Goal: Task Accomplishment & Management: Use online tool/utility

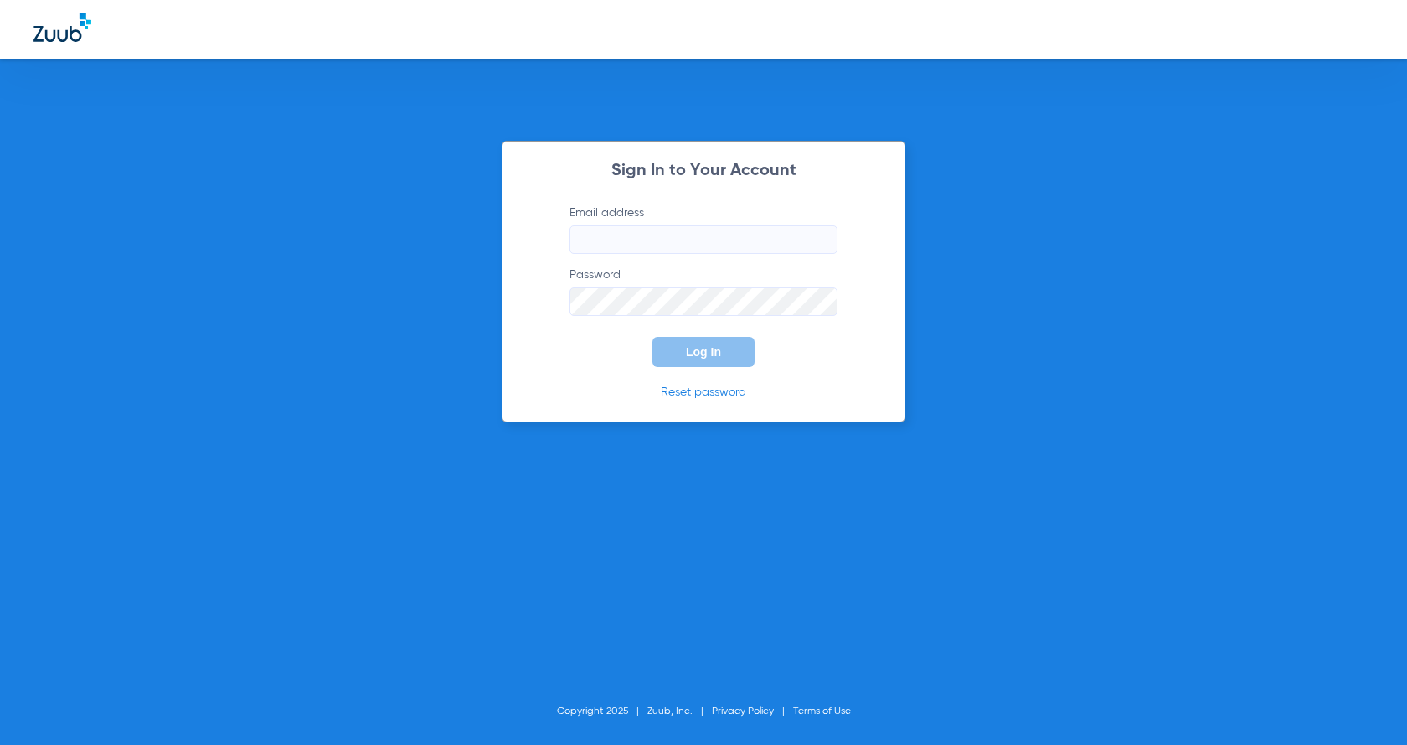
type input "[EMAIL_ADDRESS][DOMAIN_NAME]"
click at [742, 241] on input "[EMAIL_ADDRESS][DOMAIN_NAME]" at bounding box center [704, 239] width 268 height 28
click at [532, 346] on div "Sign In to Your Account Email address [EMAIL_ADDRESS][DOMAIN_NAME] Password Log…" at bounding box center [704, 281] width 404 height 281
click at [709, 356] on span "Log In" at bounding box center [703, 351] width 35 height 13
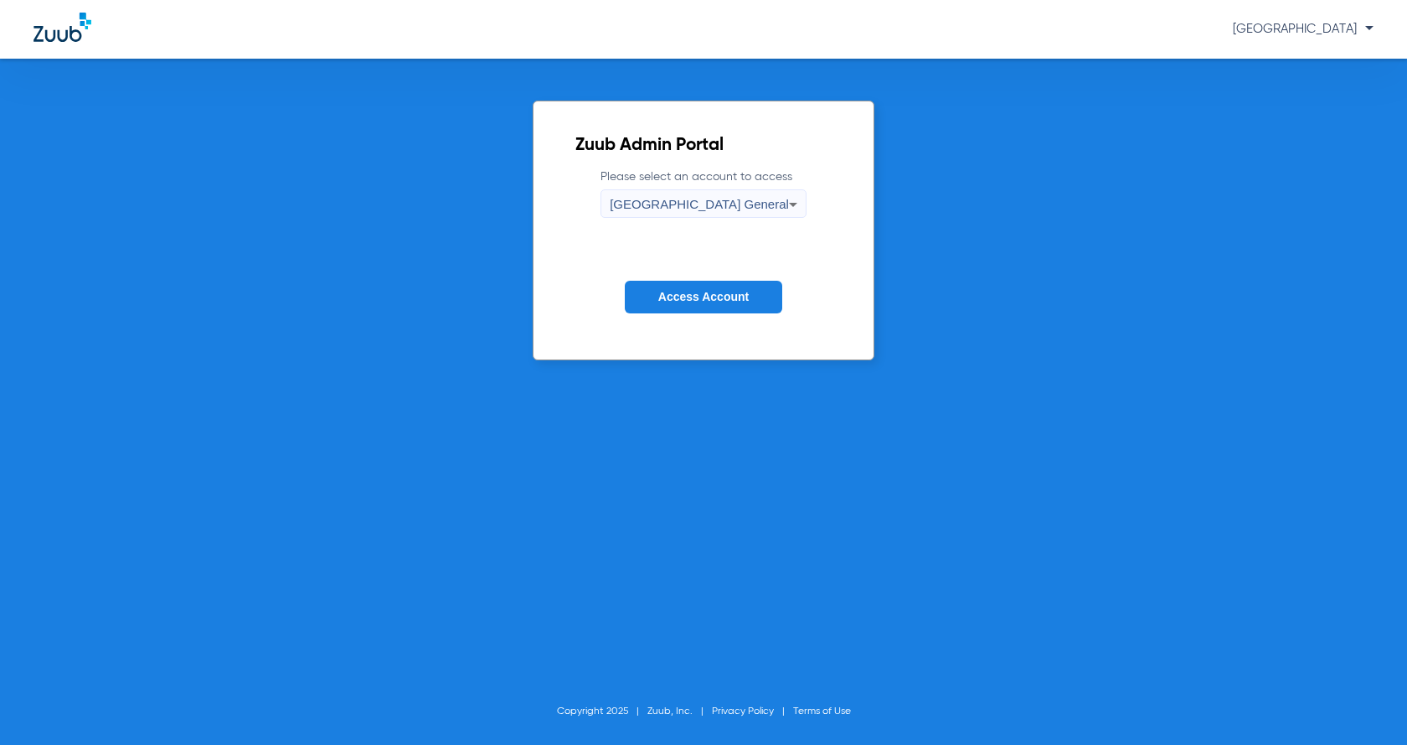
click at [734, 305] on button "Access Account" at bounding box center [703, 297] width 157 height 33
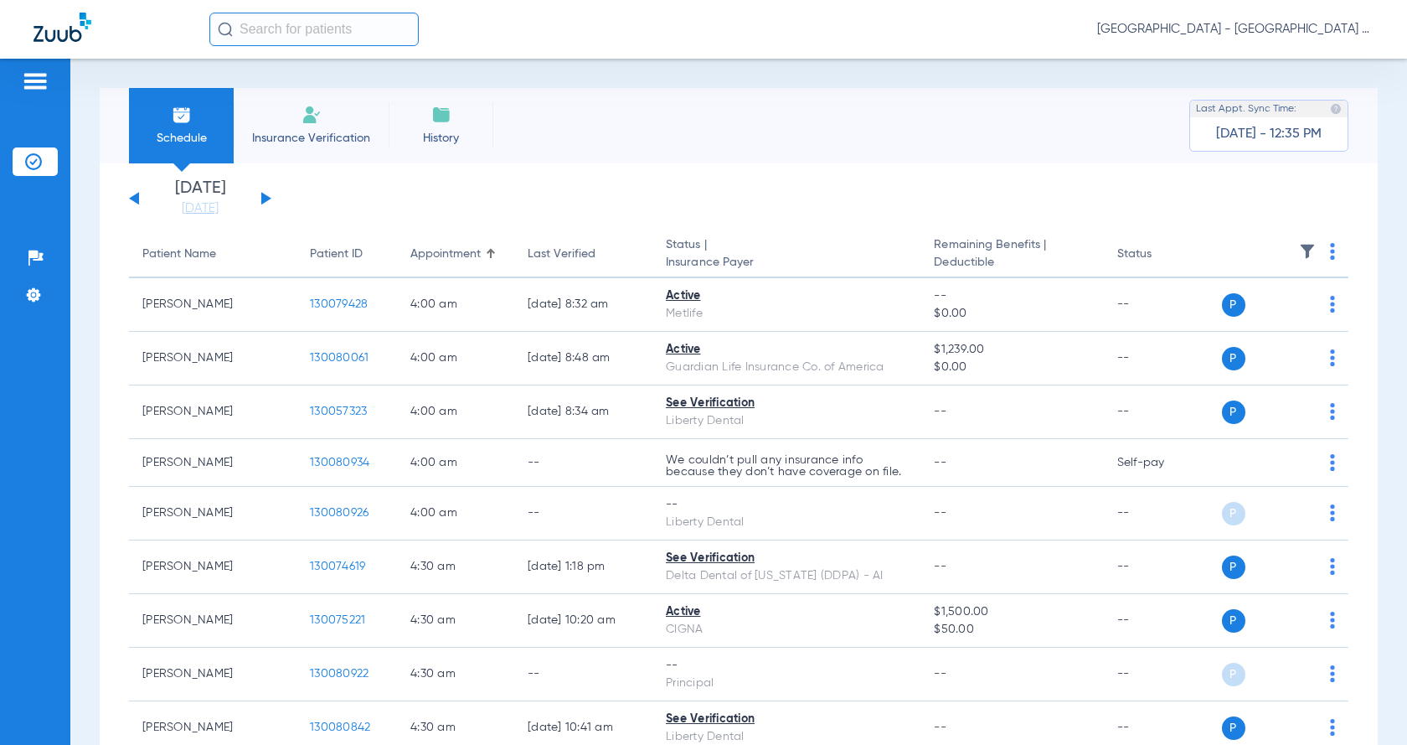
click at [270, 199] on button at bounding box center [266, 198] width 10 height 13
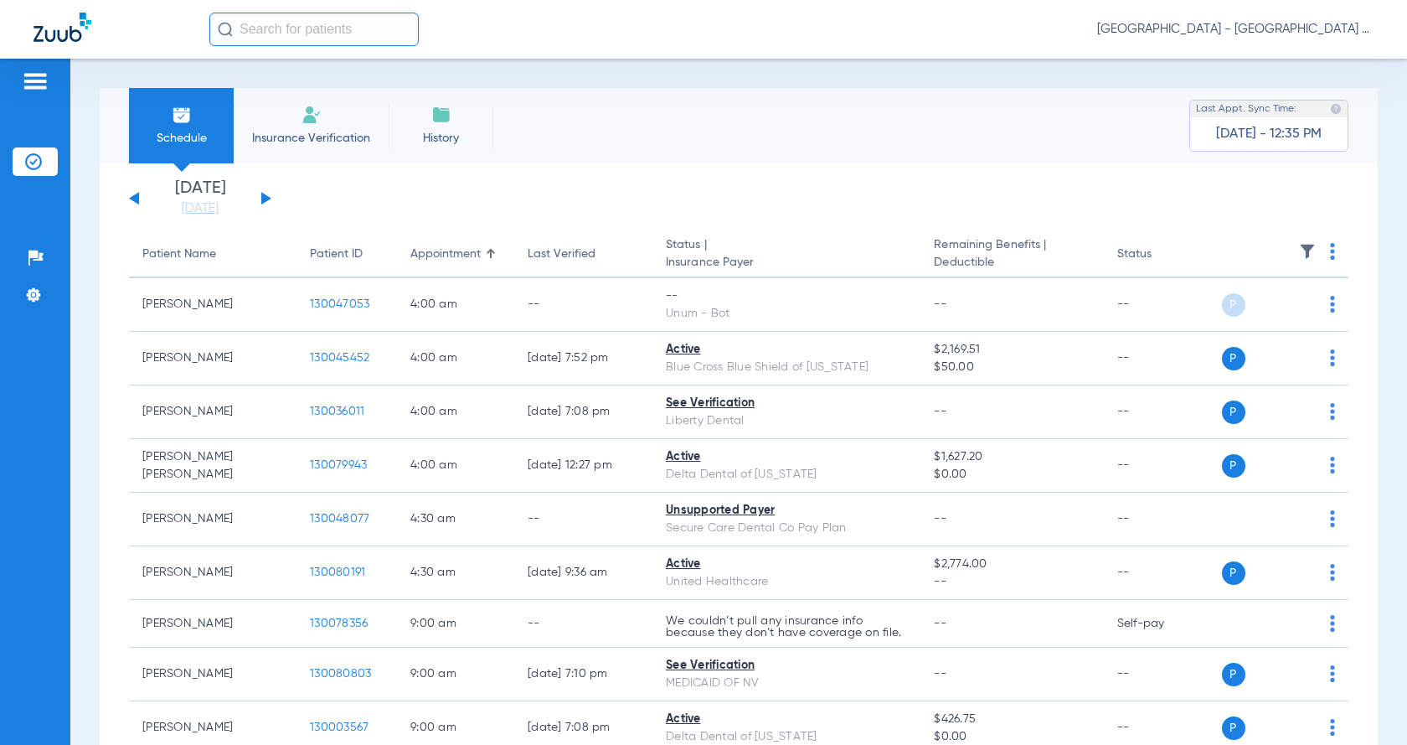
click at [140, 202] on div "[DATE] [DATE] [DATE] [DATE] [DATE] [DATE] [DATE] [DATE] [DATE] [DATE] [DATE] [D…" at bounding box center [200, 198] width 142 height 37
click at [137, 199] on button at bounding box center [134, 198] width 10 height 13
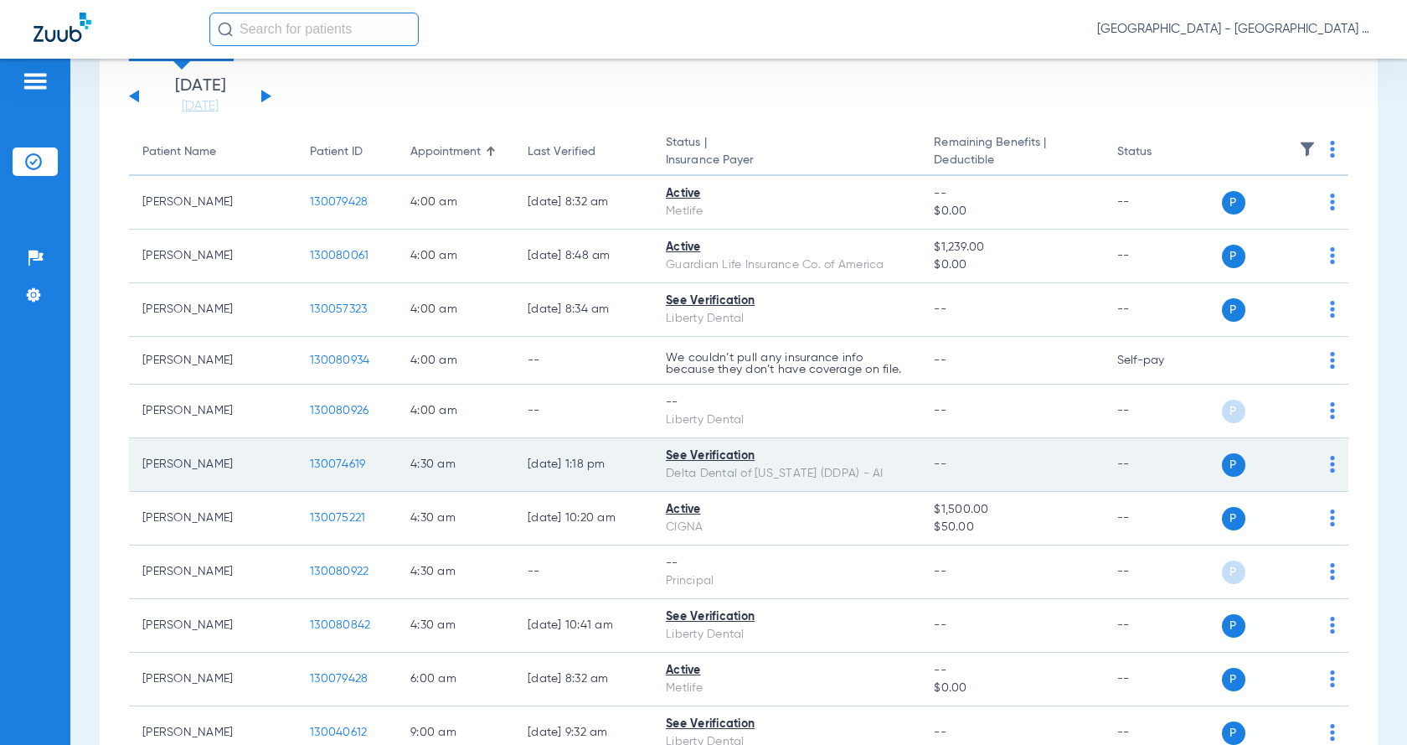
scroll to position [140, 0]
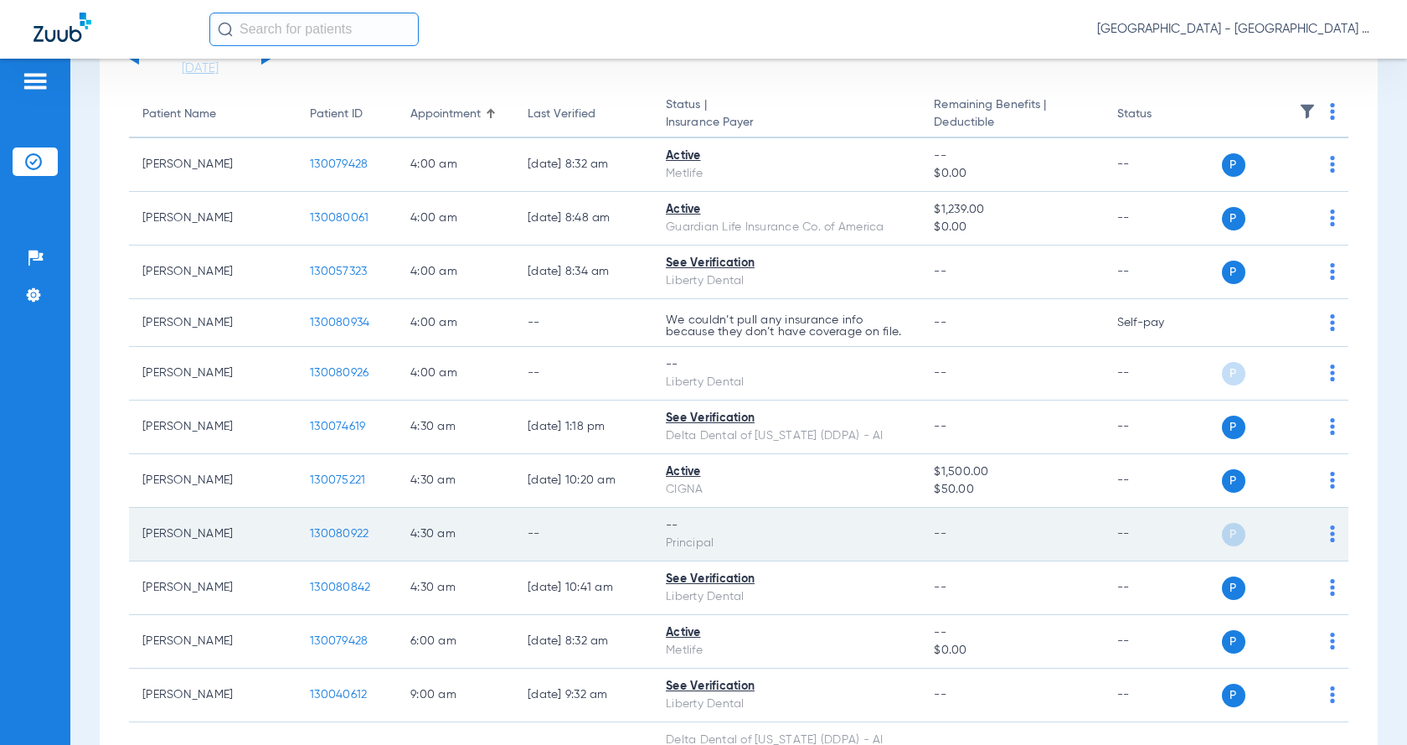
click at [1330, 535] on img at bounding box center [1332, 533] width 5 height 17
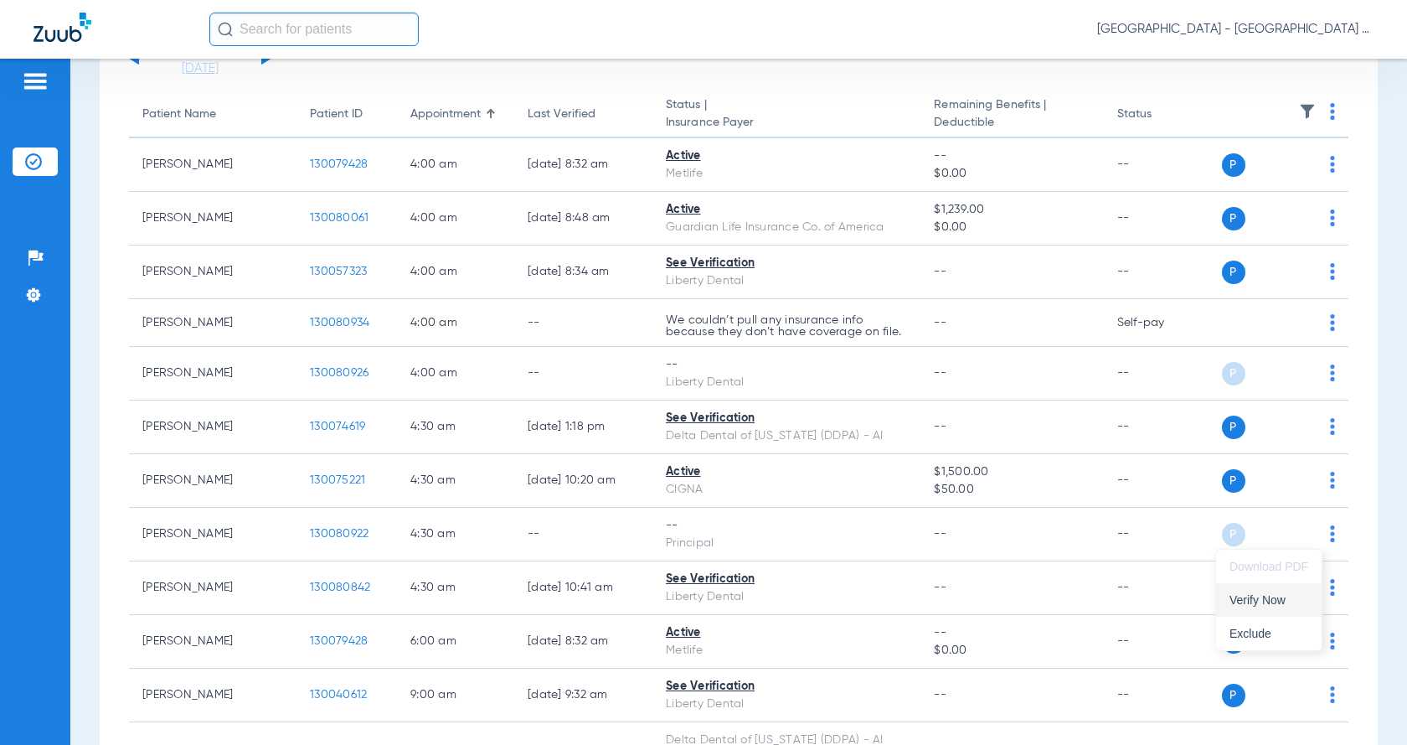
click at [1289, 602] on span "Verify Now" at bounding box center [1269, 600] width 79 height 12
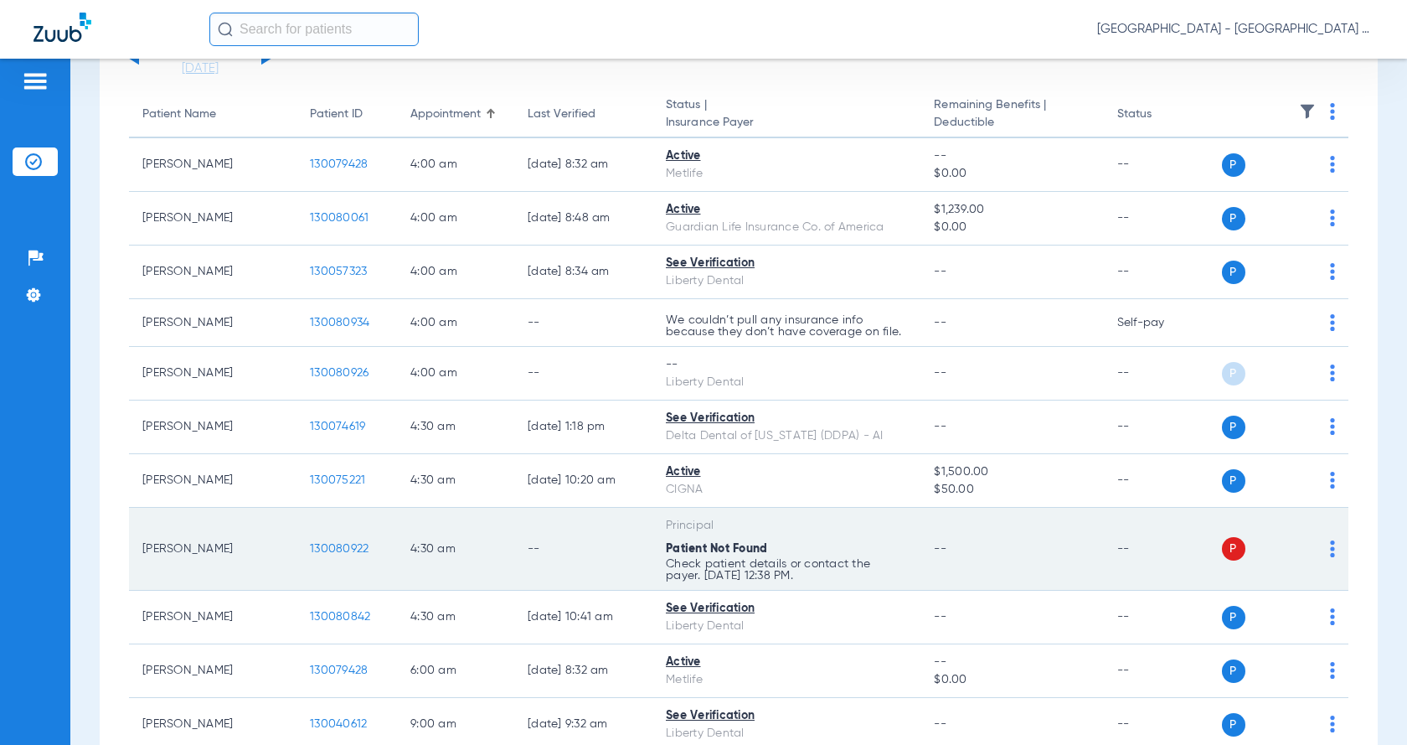
click at [1124, 550] on td "--" at bounding box center [1160, 549] width 113 height 83
click at [1117, 550] on td "--" at bounding box center [1160, 549] width 113 height 83
click at [1330, 552] on img at bounding box center [1332, 548] width 5 height 17
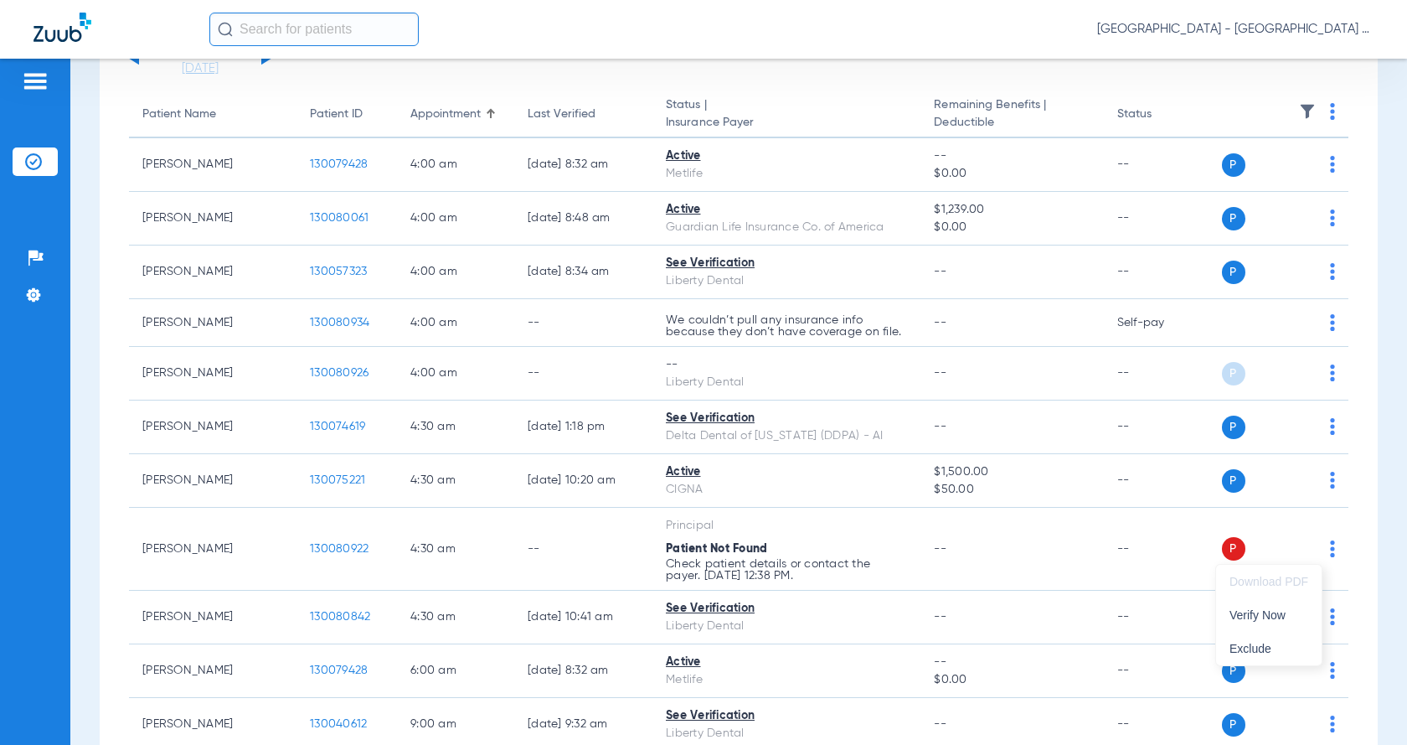
click at [334, 549] on div at bounding box center [703, 372] width 1407 height 745
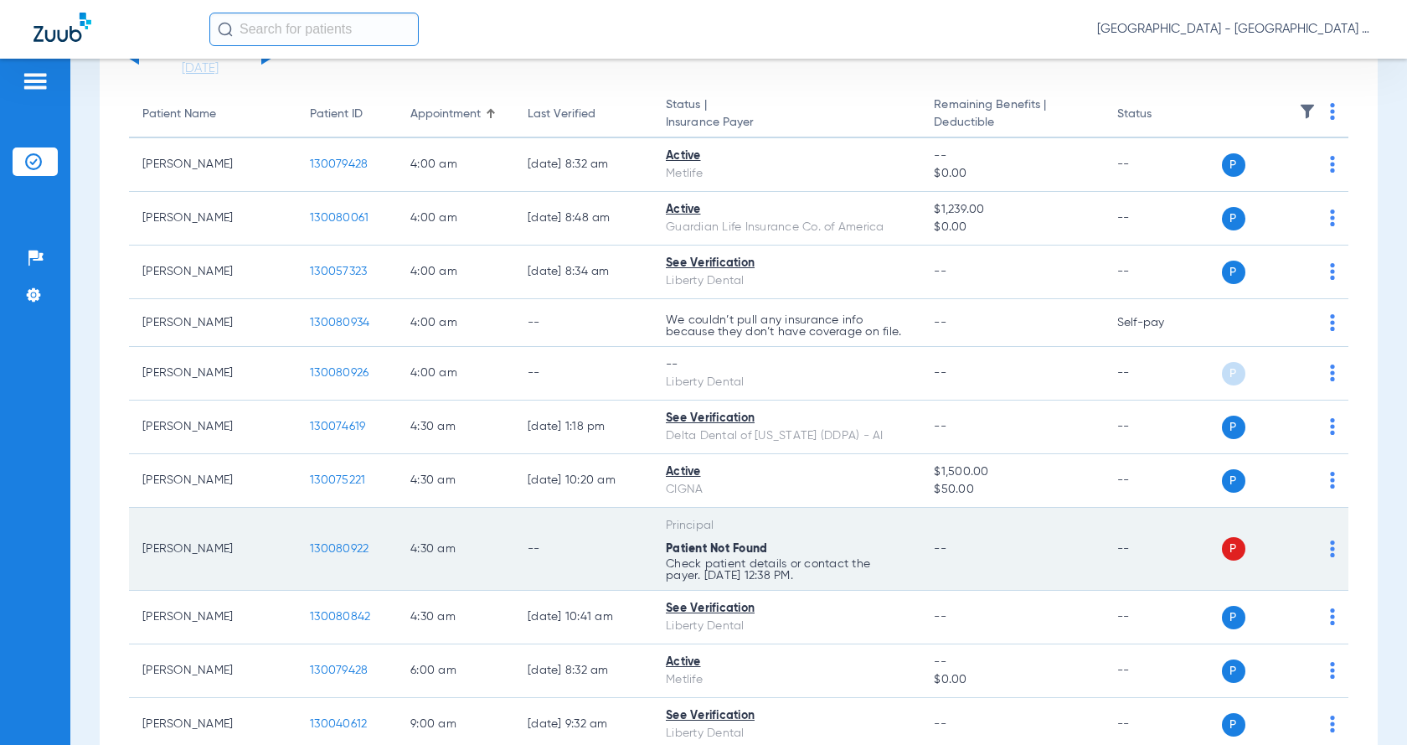
click at [341, 544] on span "130080922" at bounding box center [339, 549] width 59 height 12
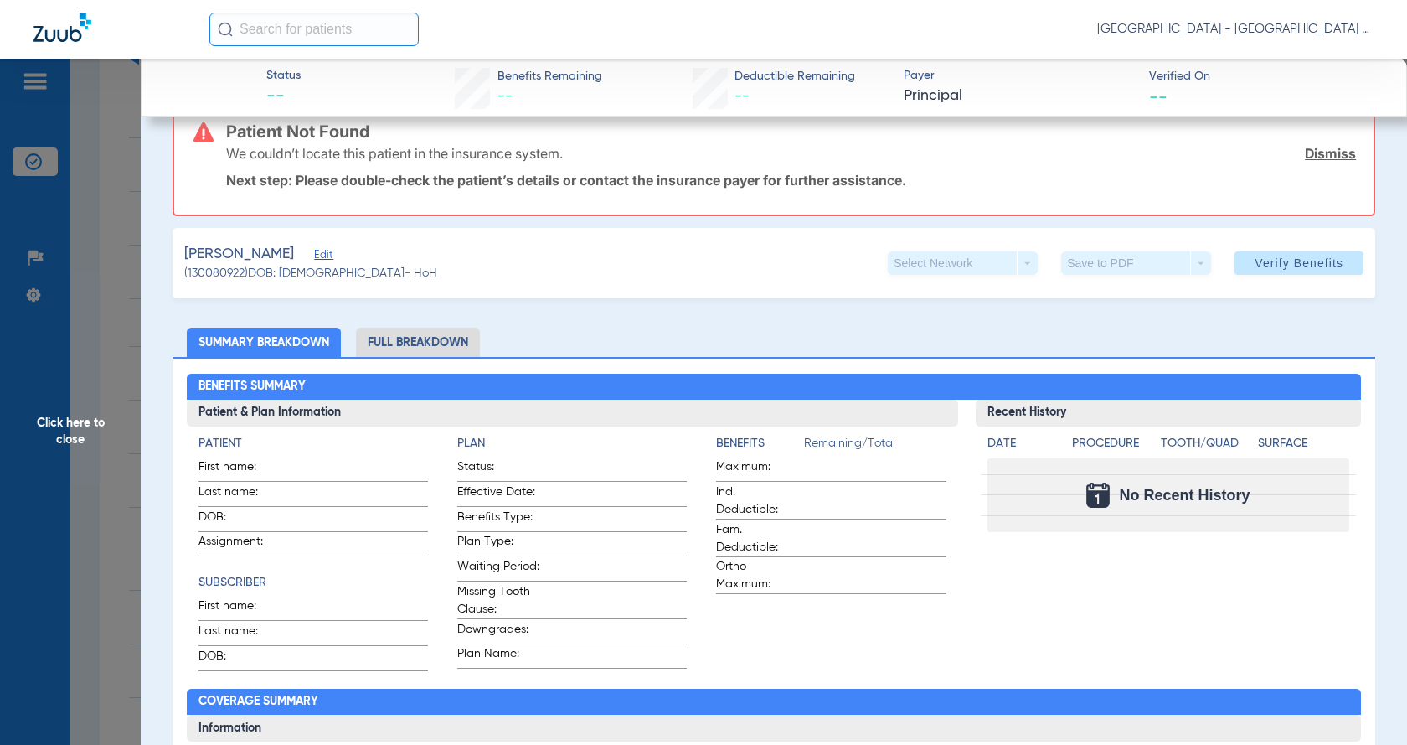
scroll to position [0, 0]
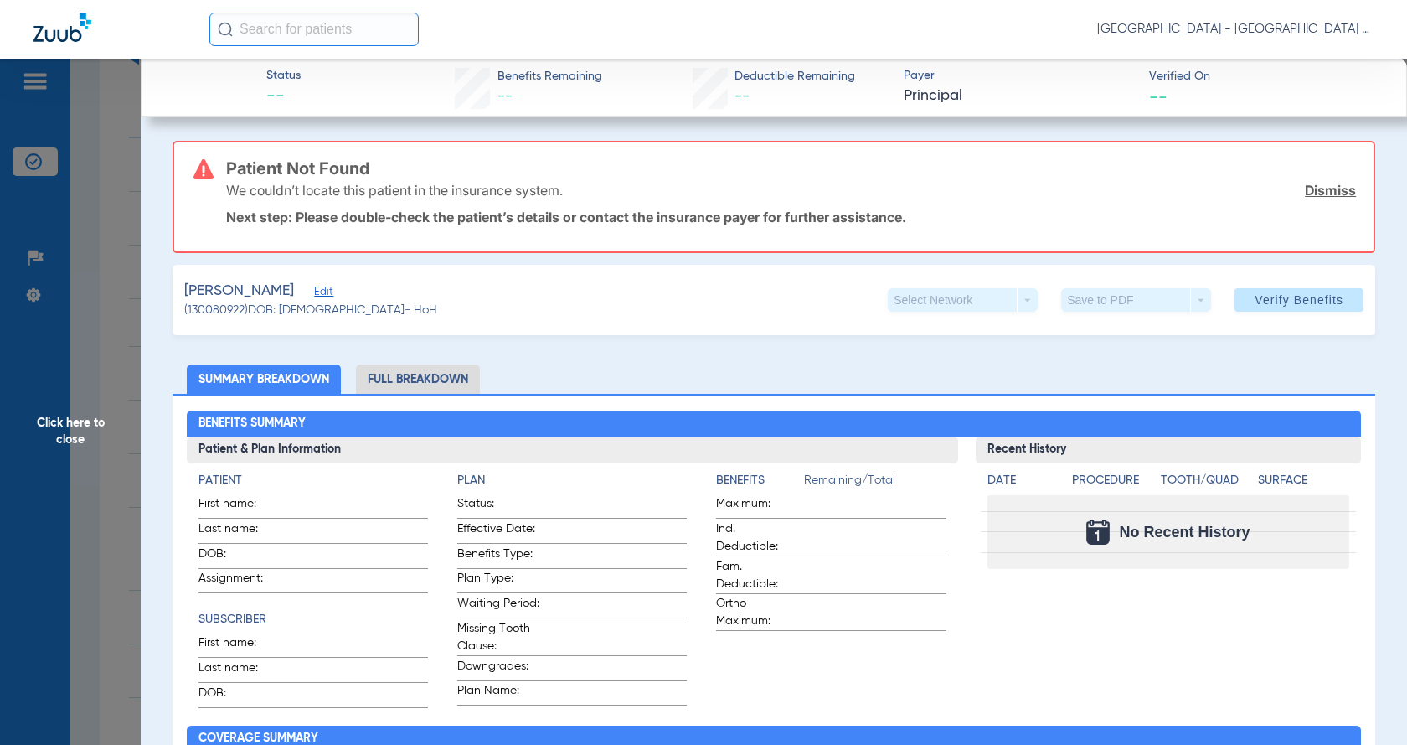
click at [425, 385] on li "Full Breakdown" at bounding box center [418, 378] width 124 height 29
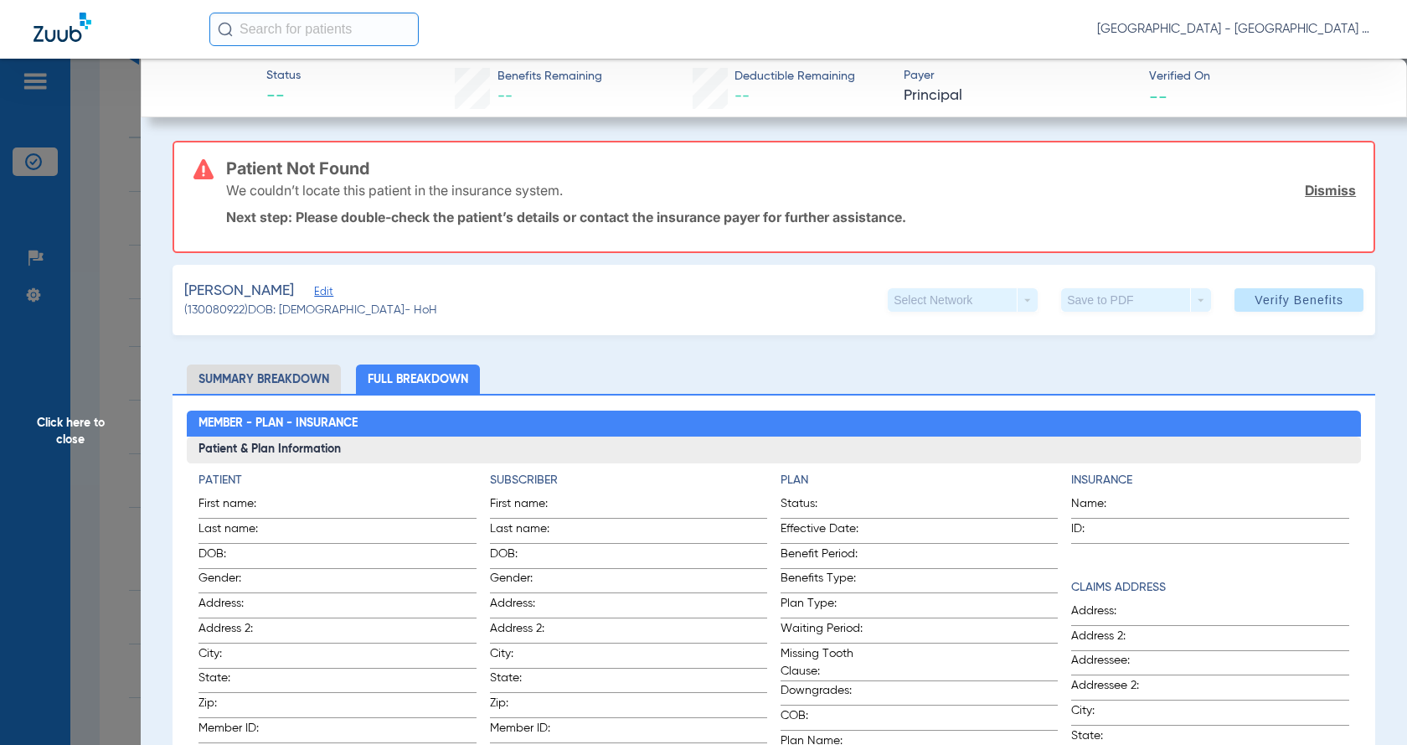
click at [254, 375] on li "Summary Breakdown" at bounding box center [264, 378] width 154 height 29
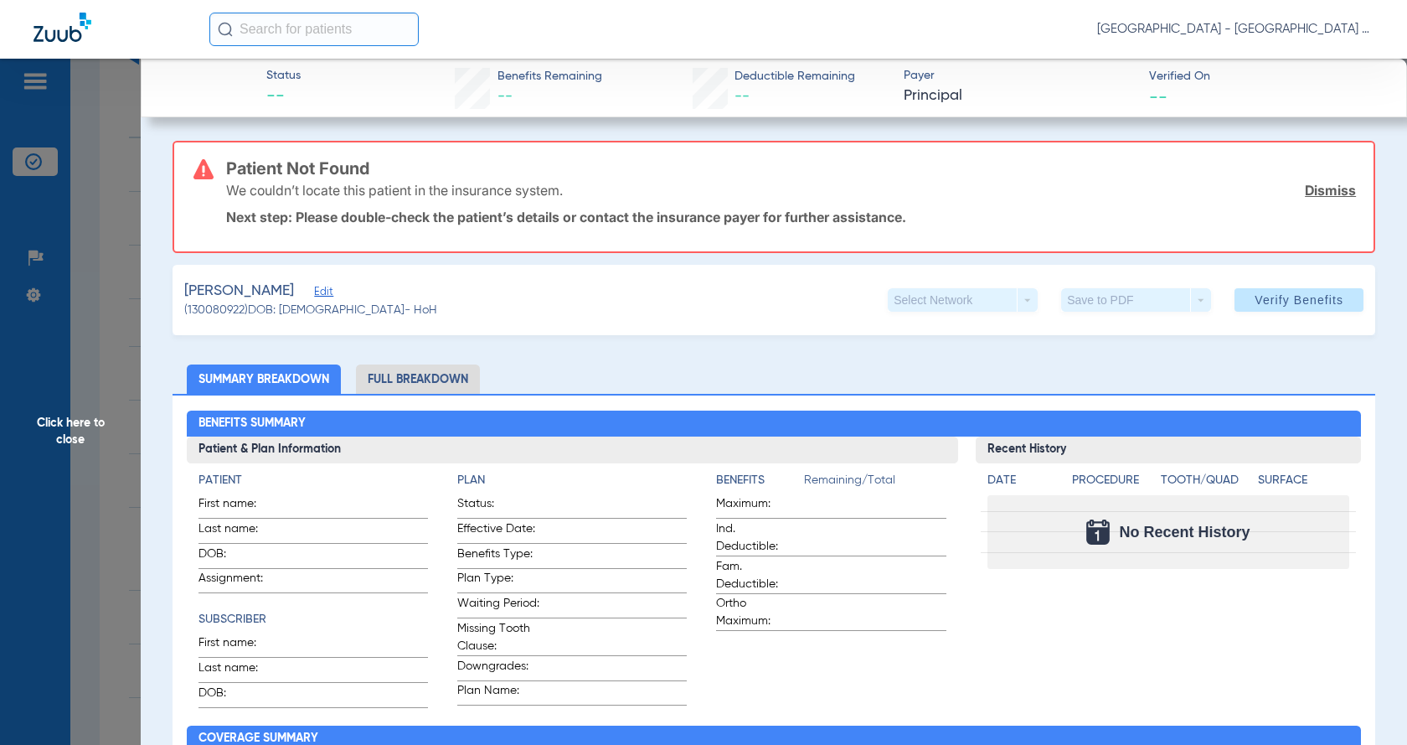
click at [314, 297] on span "Edit" at bounding box center [321, 294] width 15 height 16
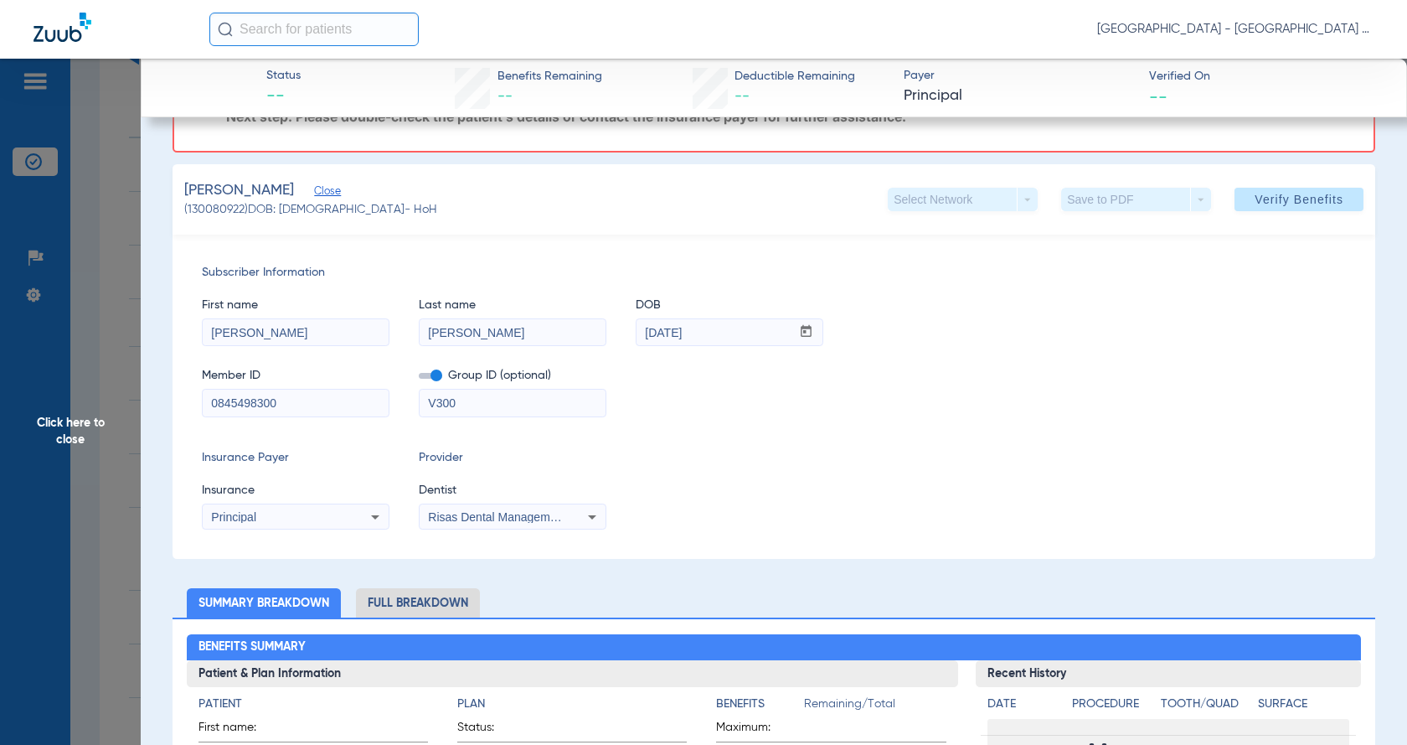
scroll to position [140, 0]
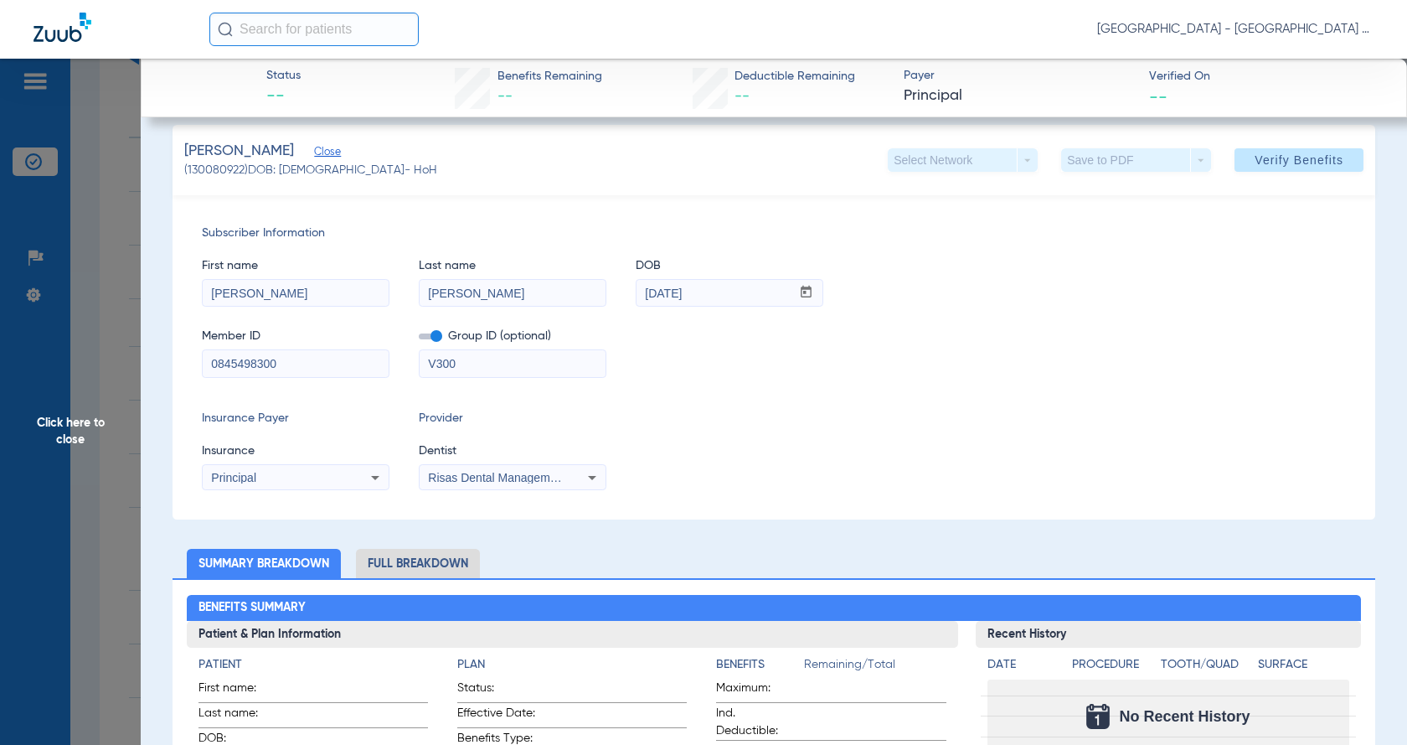
click at [382, 477] on icon at bounding box center [375, 477] width 20 height 20
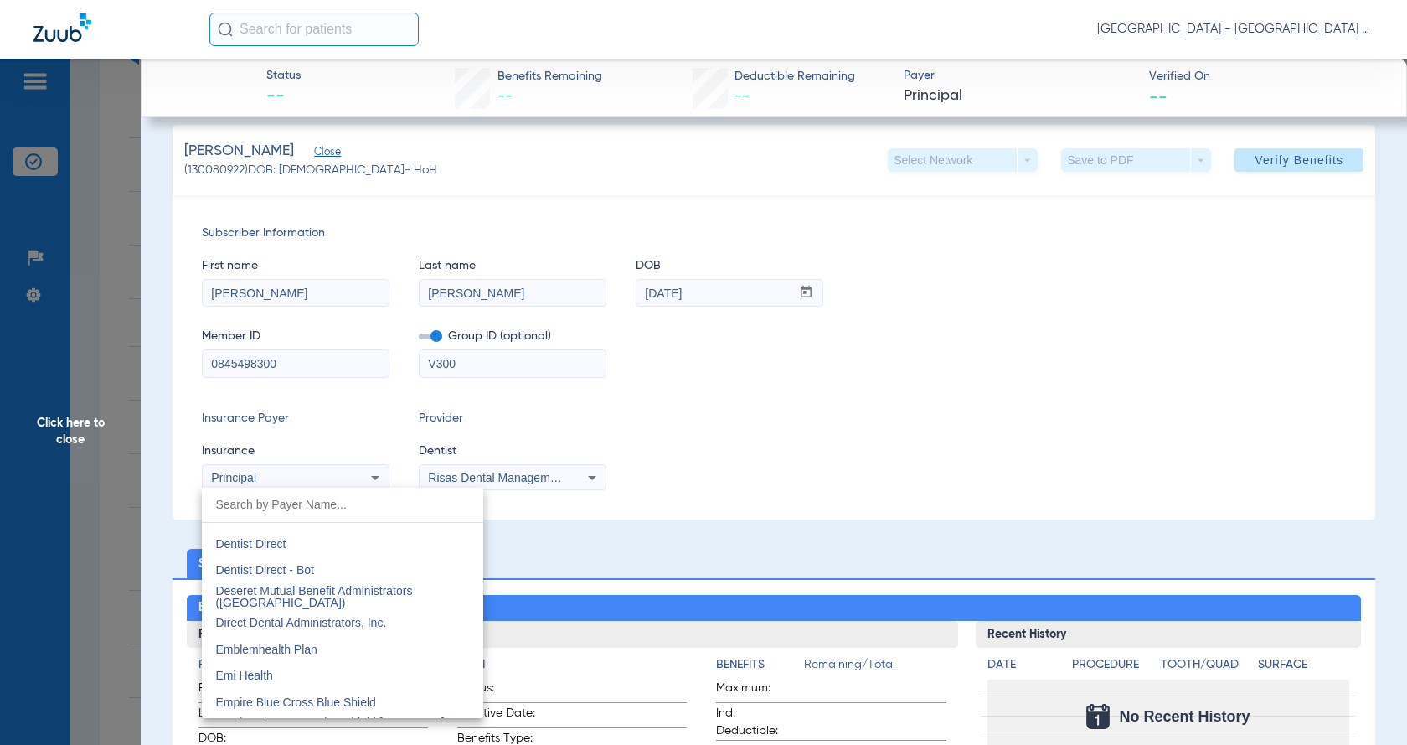
scroll to position [5086, 0]
click at [101, 499] on div at bounding box center [703, 372] width 1407 height 745
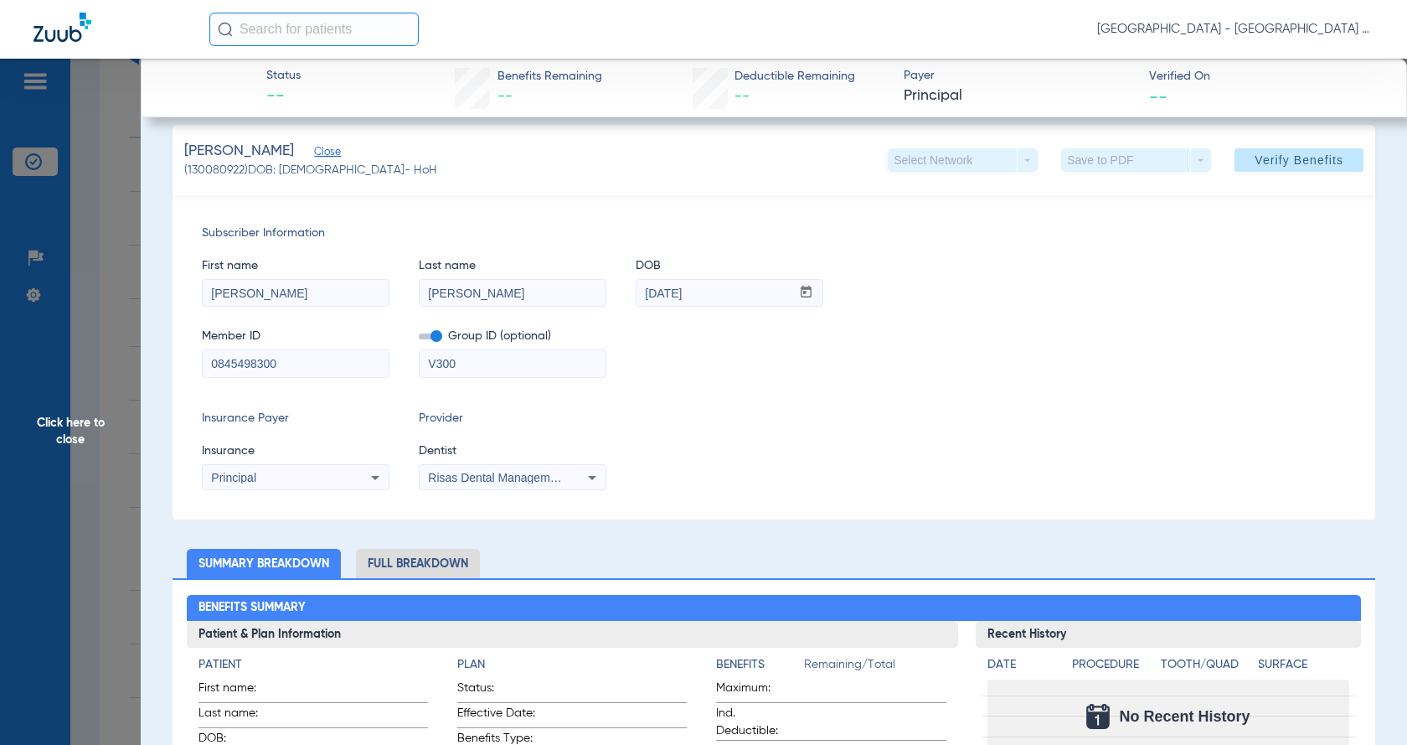
drag, startPoint x: 73, startPoint y: 457, endPoint x: 80, endPoint y: 446, distance: 13.2
click at [74, 453] on span "Click here to close" at bounding box center [70, 431] width 141 height 745
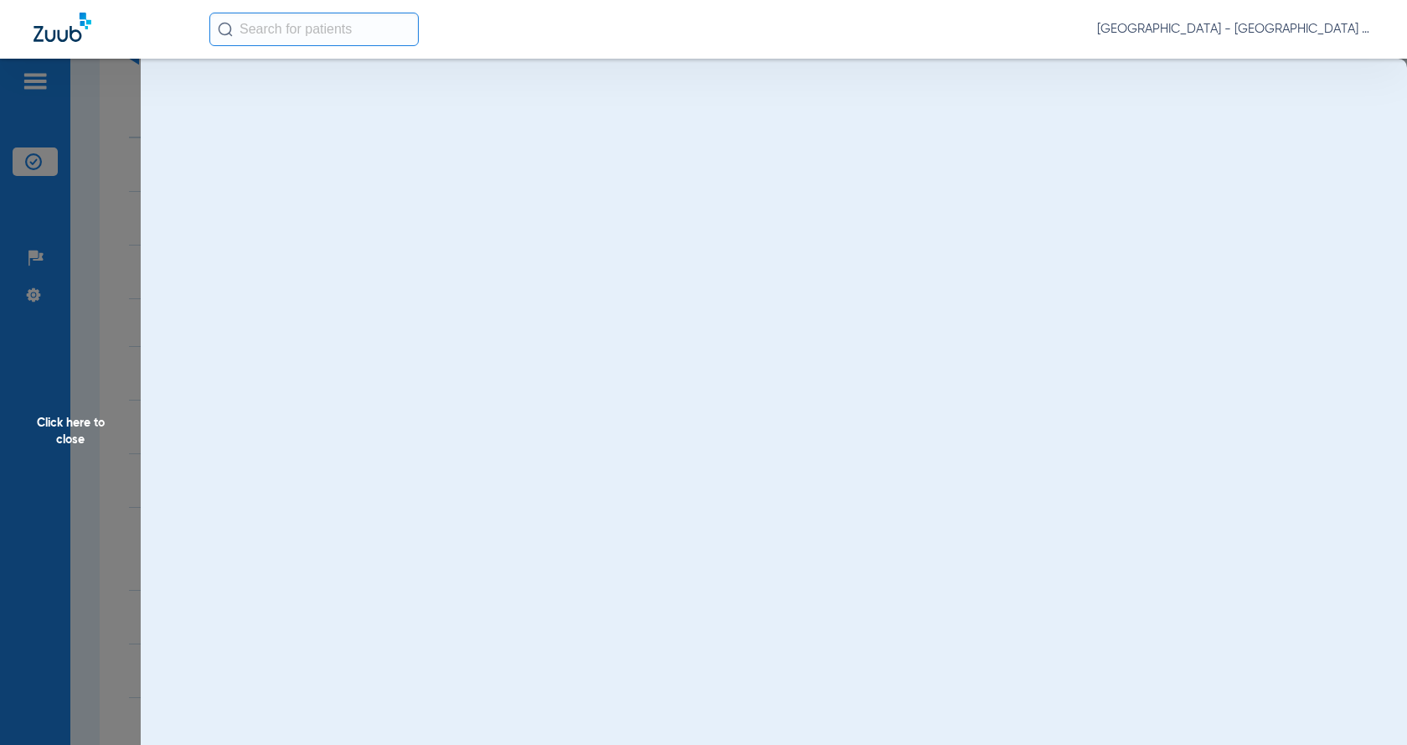
scroll to position [0, 0]
click at [82, 426] on span "Click here to close" at bounding box center [70, 431] width 141 height 745
